Goal: Information Seeking & Learning: Learn about a topic

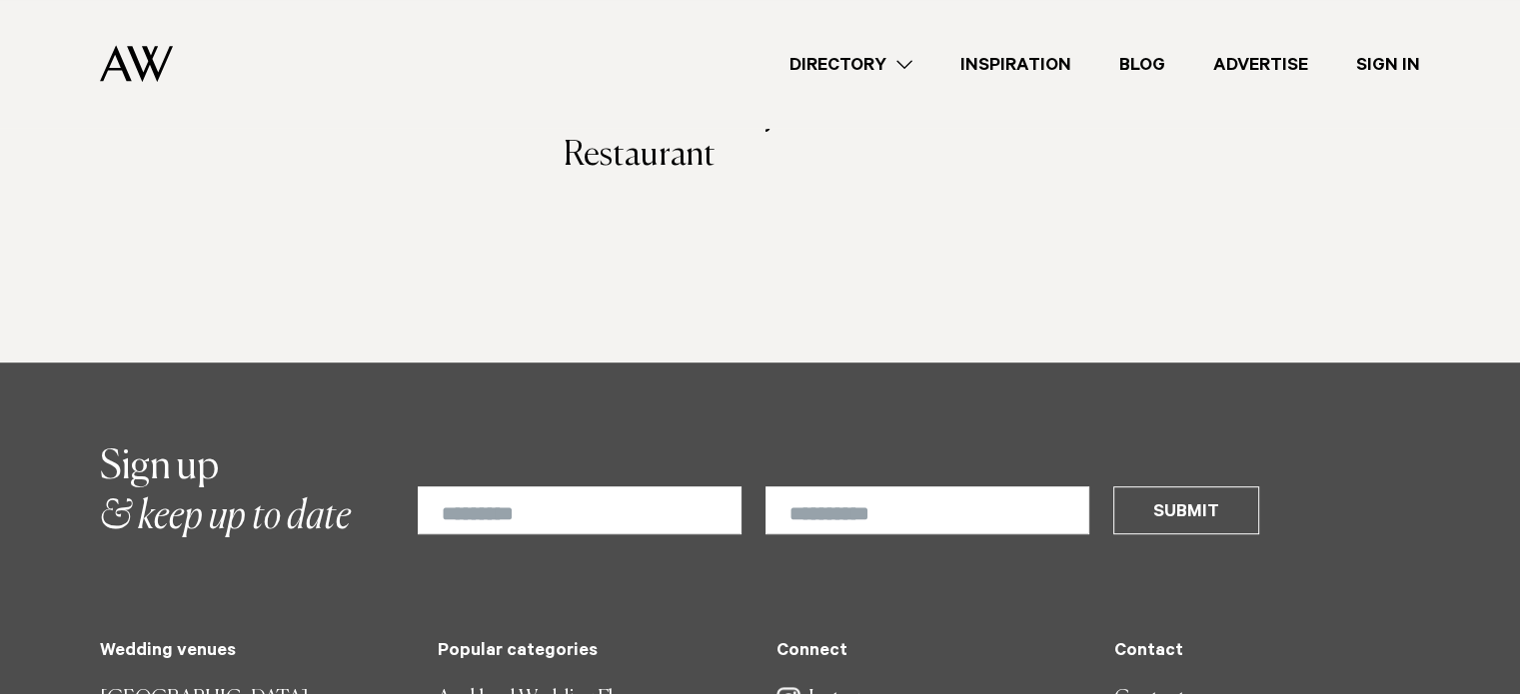
scroll to position [599, 0]
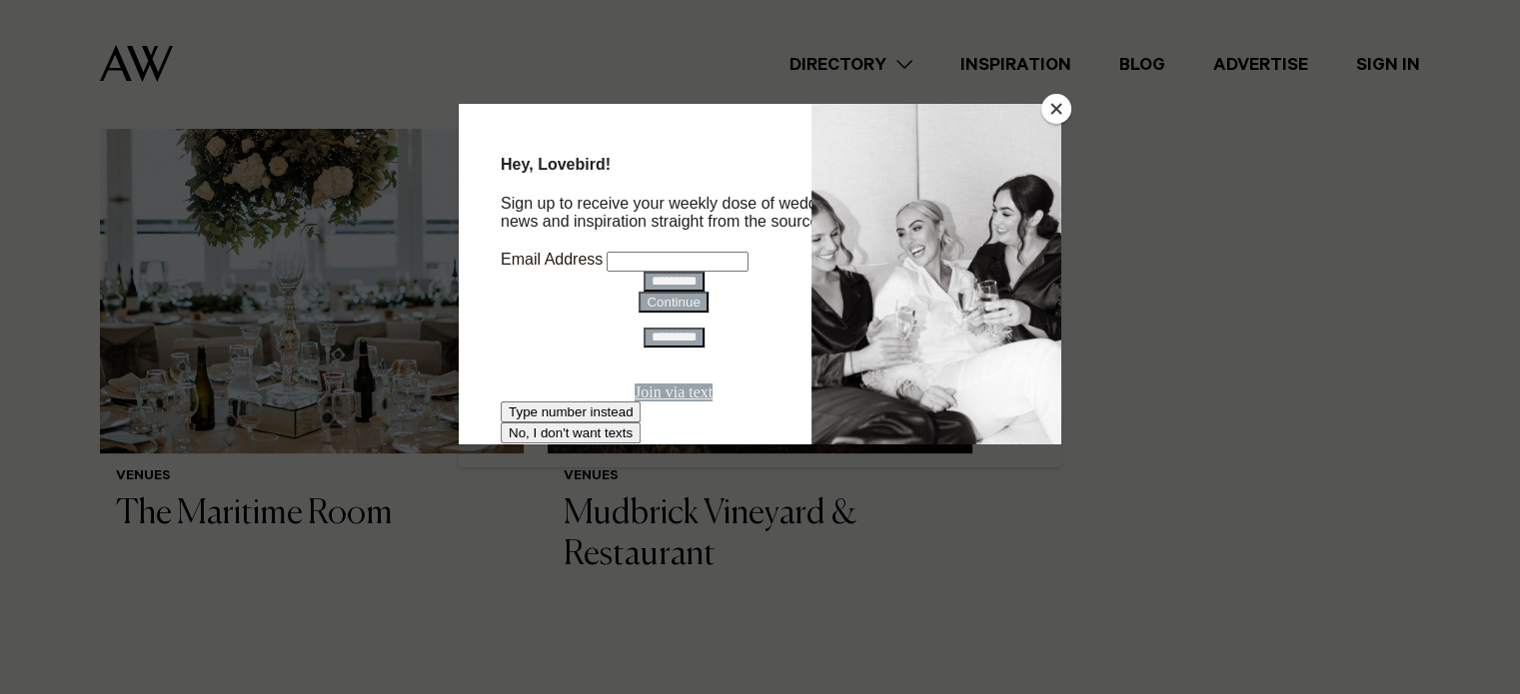
click at [1055, 107] on button "Close" at bounding box center [1056, 109] width 30 height 30
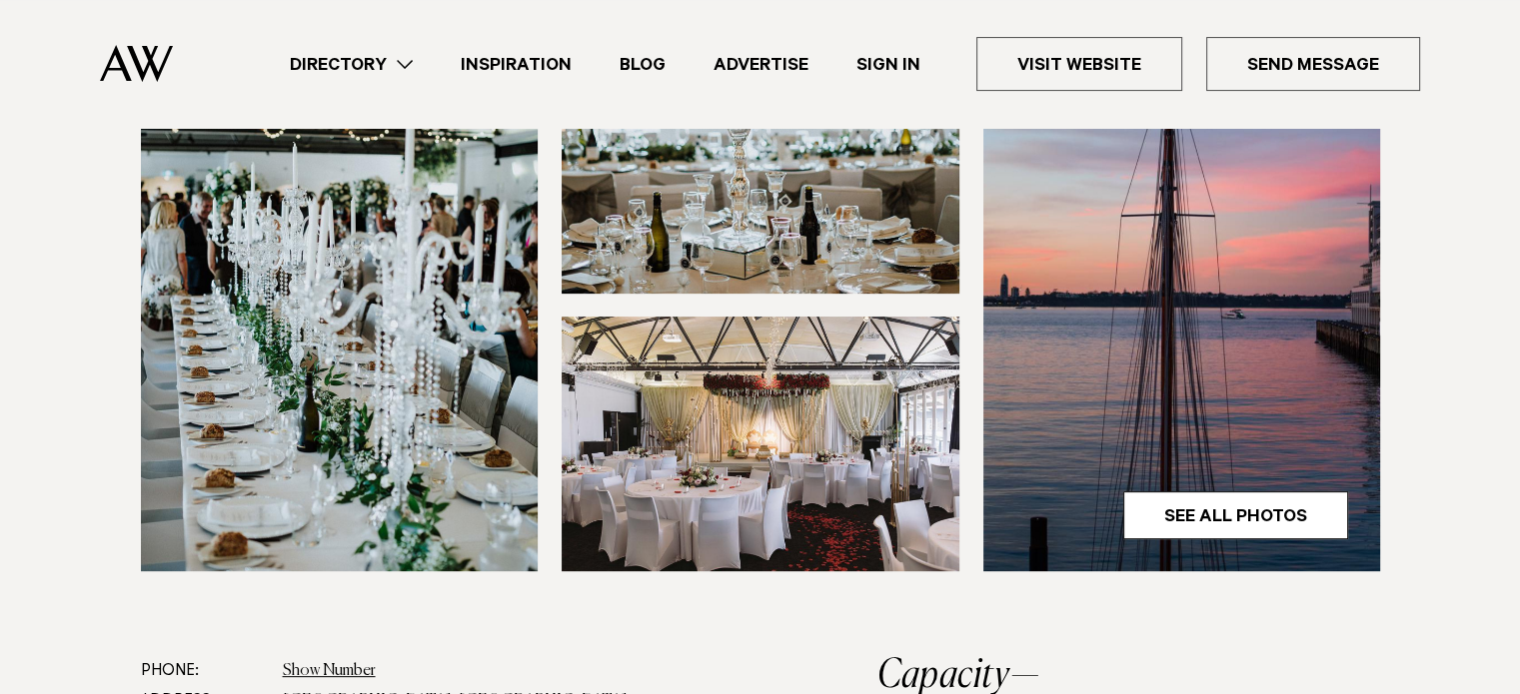
scroll to position [200, 0]
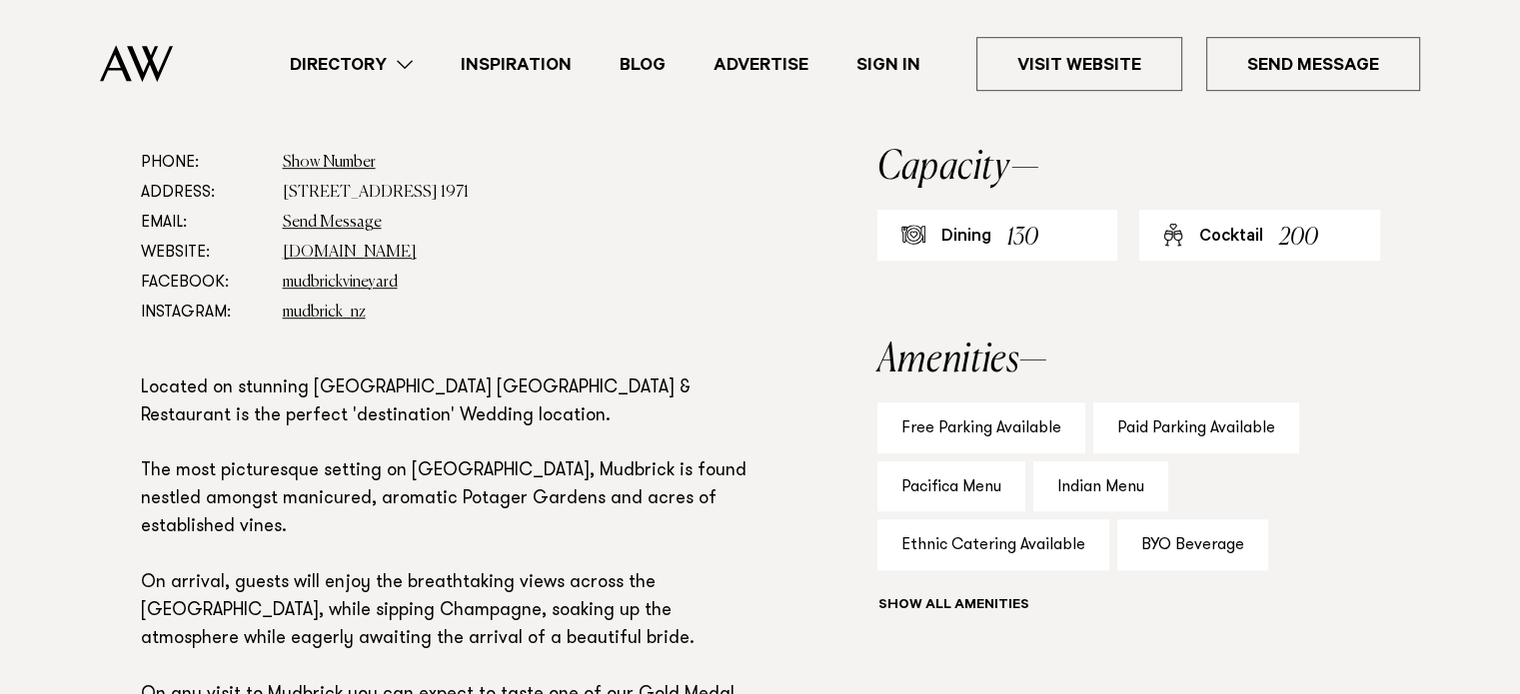
scroll to position [1201, 0]
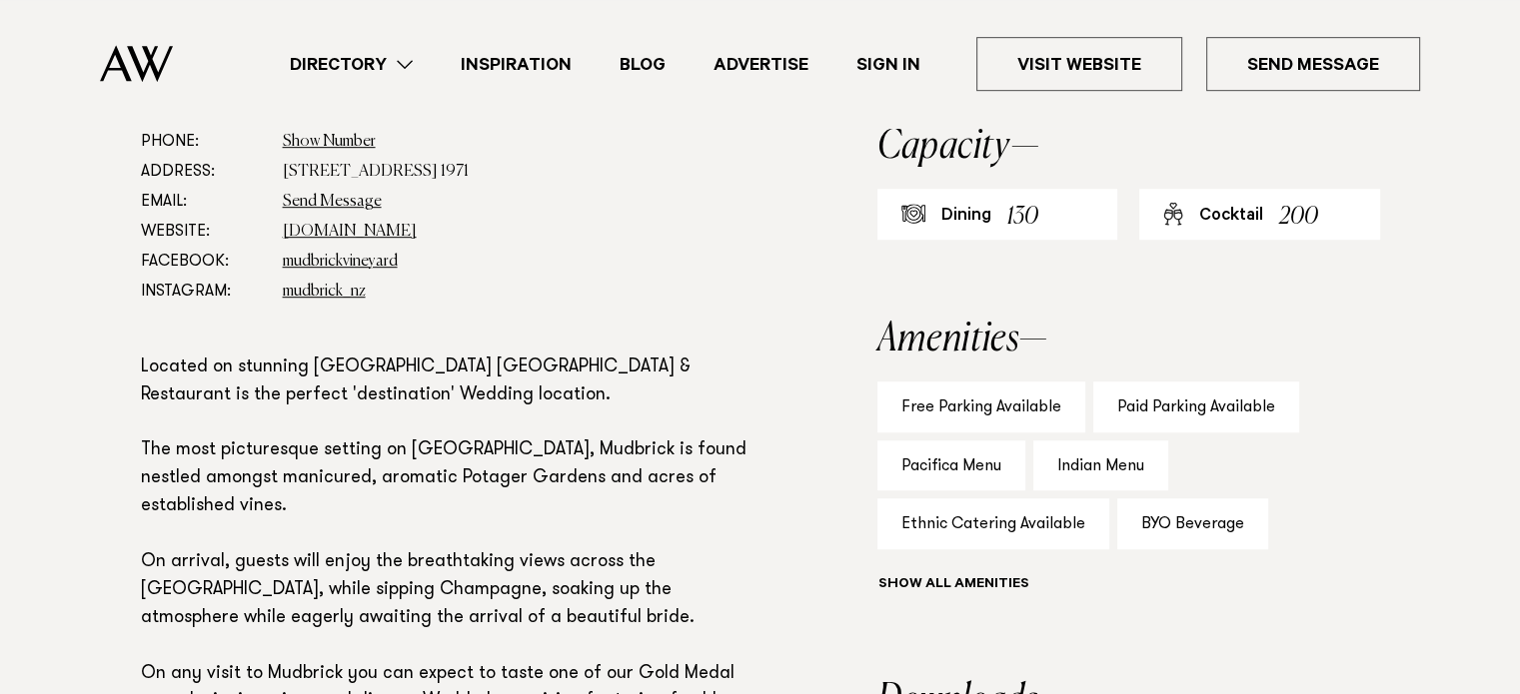
click at [390, 63] on link "Directory" at bounding box center [351, 64] width 171 height 27
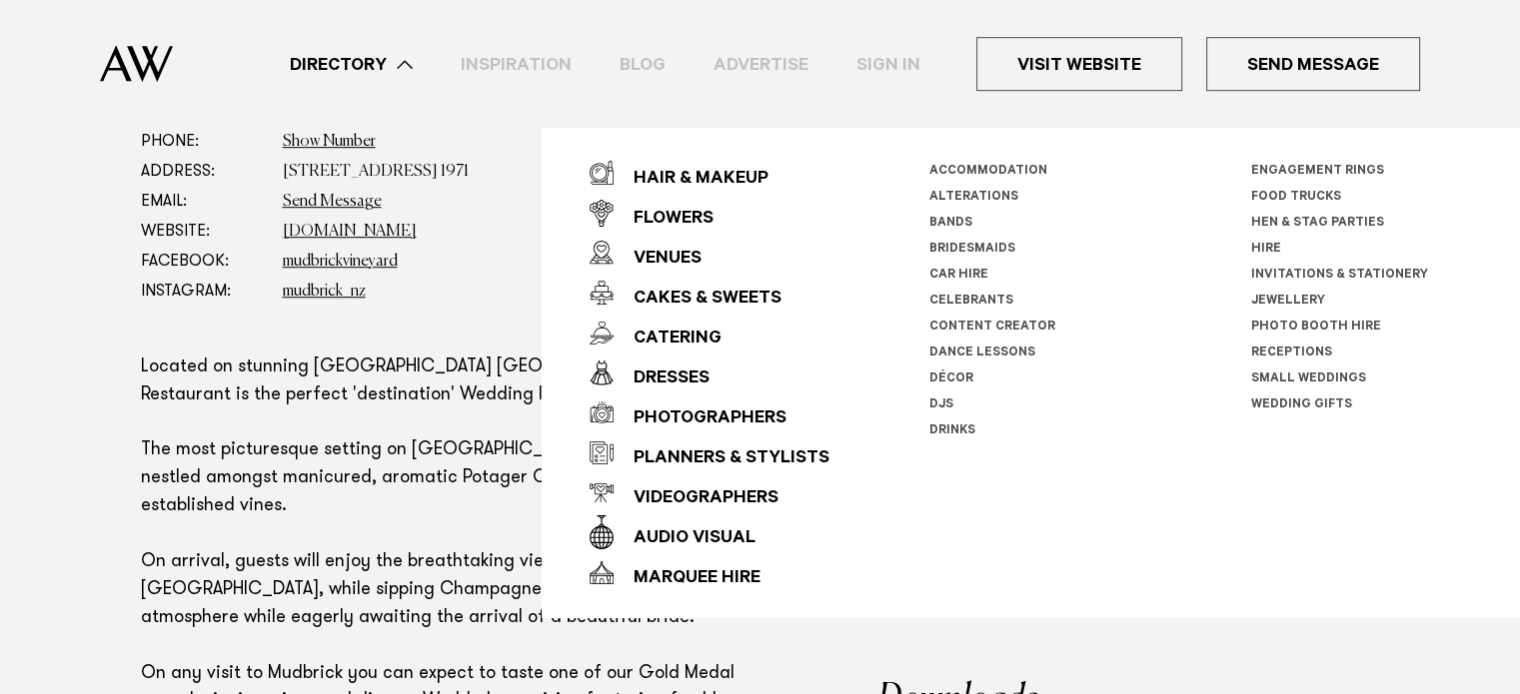
click at [1283, 353] on link "Receptions" at bounding box center [1291, 354] width 81 height 14
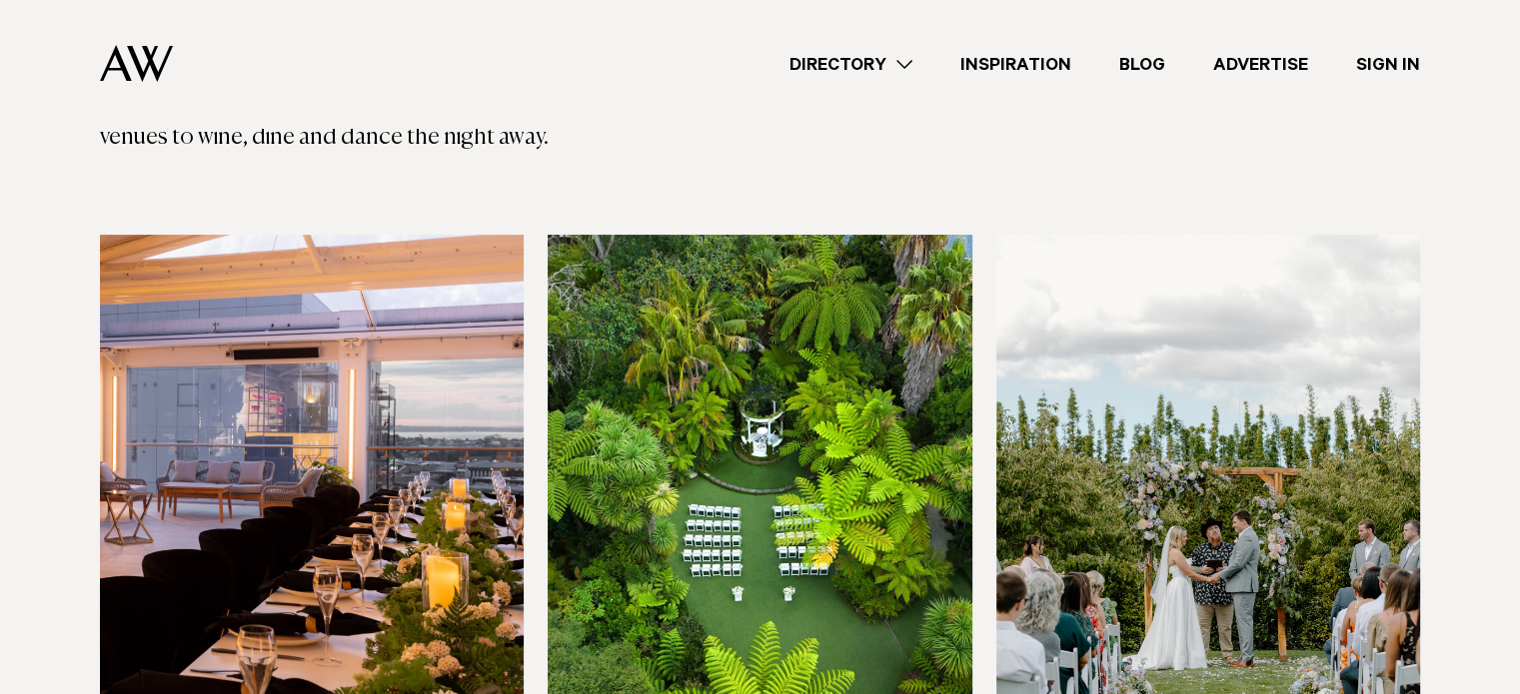
scroll to position [599, 0]
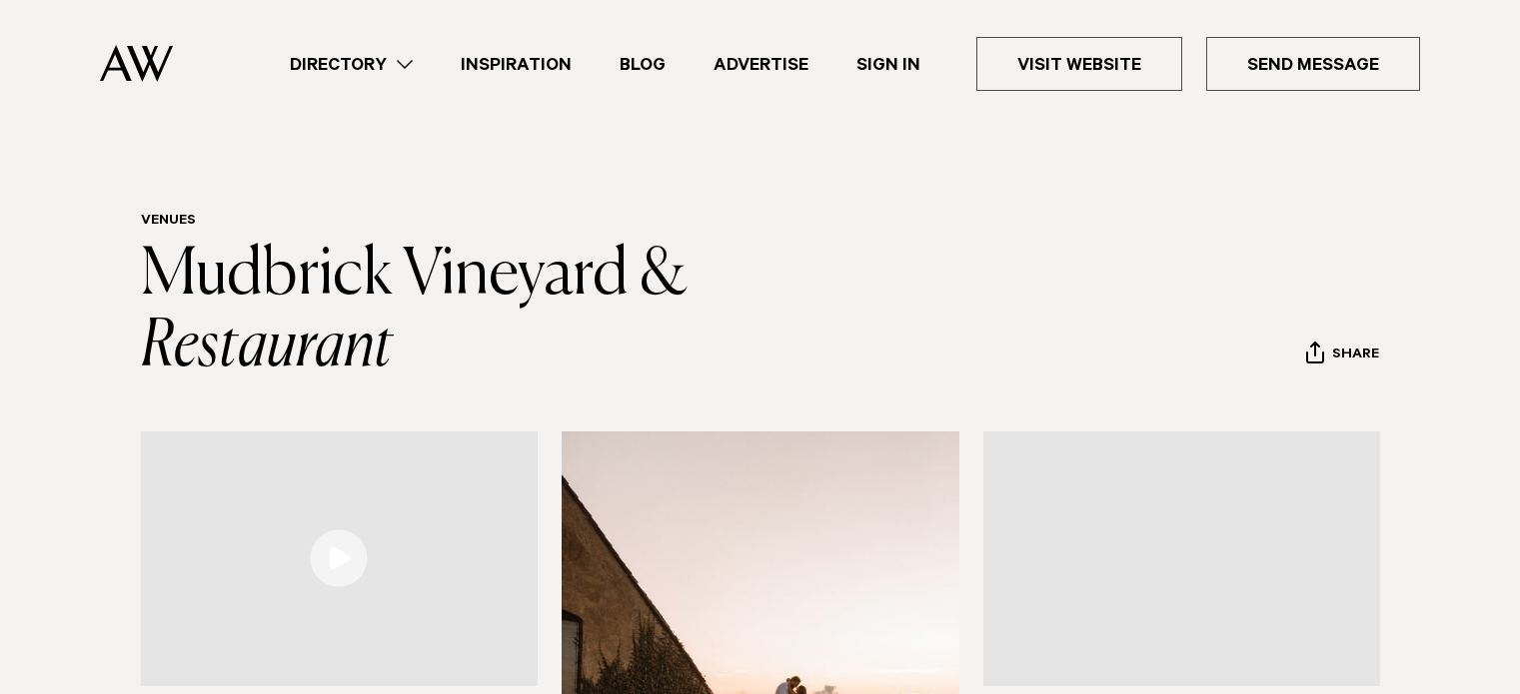
scroll to position [1196, 0]
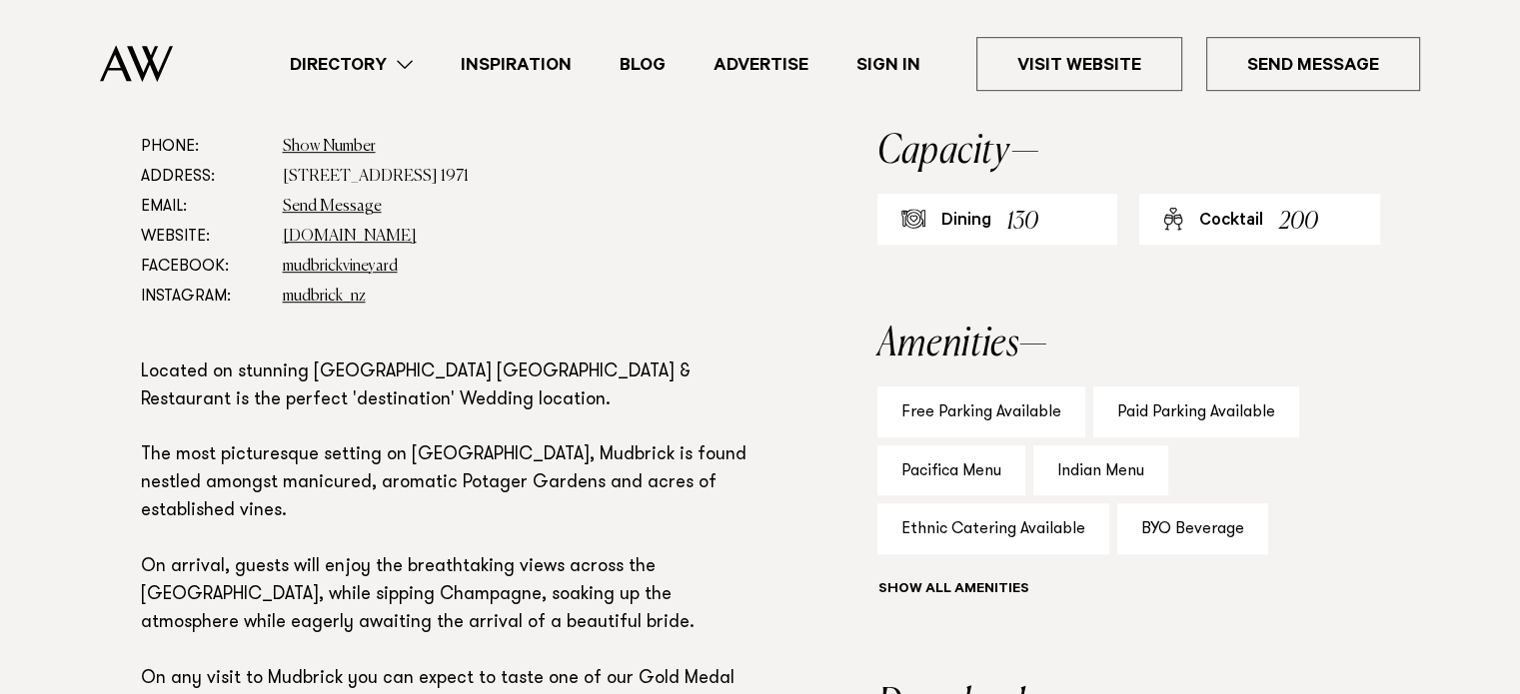
click at [396, 59] on link "Directory" at bounding box center [351, 64] width 171 height 27
